Goal: Information Seeking & Learning: Check status

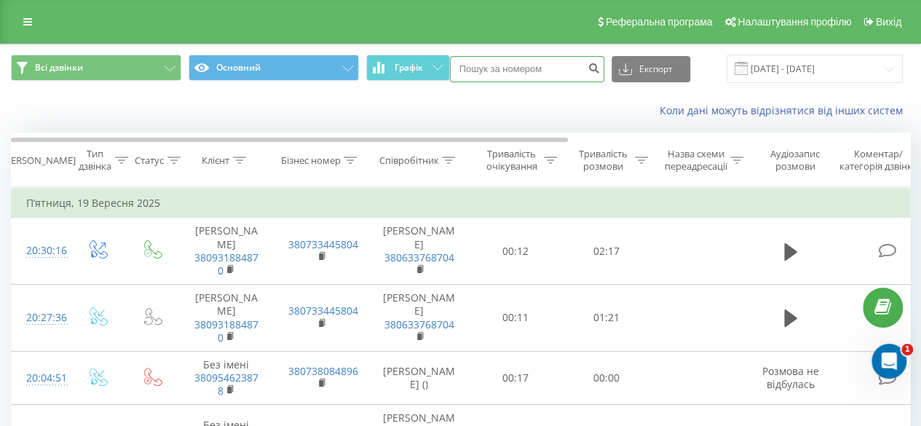
click at [559, 72] on input at bounding box center [527, 69] width 154 height 26
paste input "+380672263781"
type input "+380672263781"
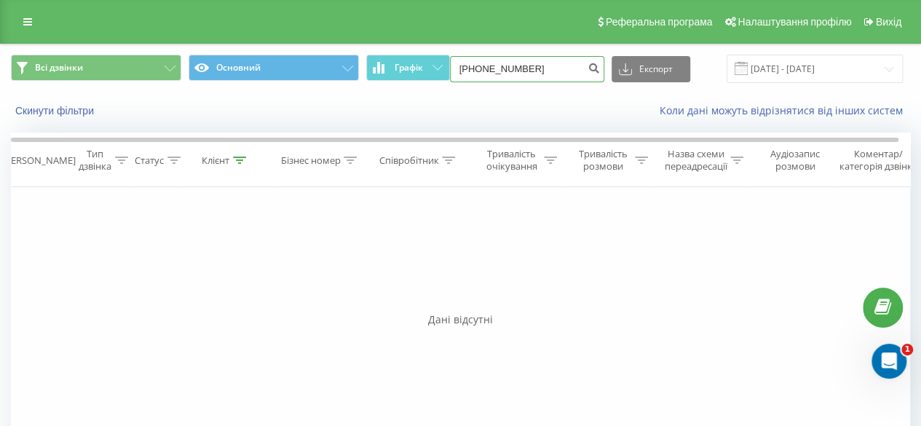
click at [469, 66] on input "+380672263781" at bounding box center [527, 69] width 154 height 26
type input "380672263781"
